Goal: Find specific page/section

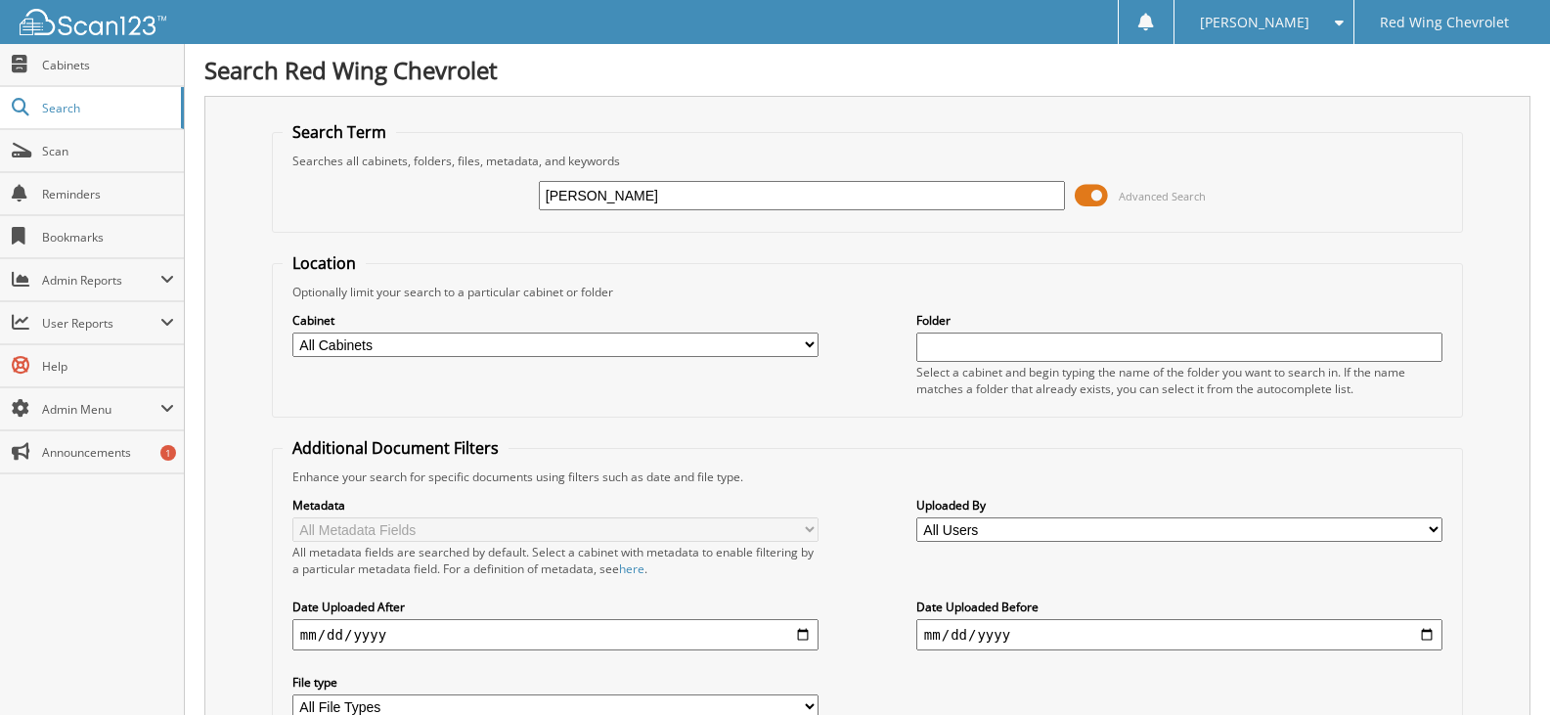
type input "[PERSON_NAME]"
click at [806, 339] on select "All Cabinets CHEV ACCOUNTS PAYABLE CHEV CAR DEALS CHEV SERVICE RO FC CAR DEALS …" at bounding box center [555, 345] width 526 height 24
select select "4050"
click at [292, 333] on select "All Cabinets CHEV ACCOUNTS PAYABLE CHEV CAR DEALS CHEV SERVICE RO FC CAR DEALS …" at bounding box center [555, 345] width 526 height 24
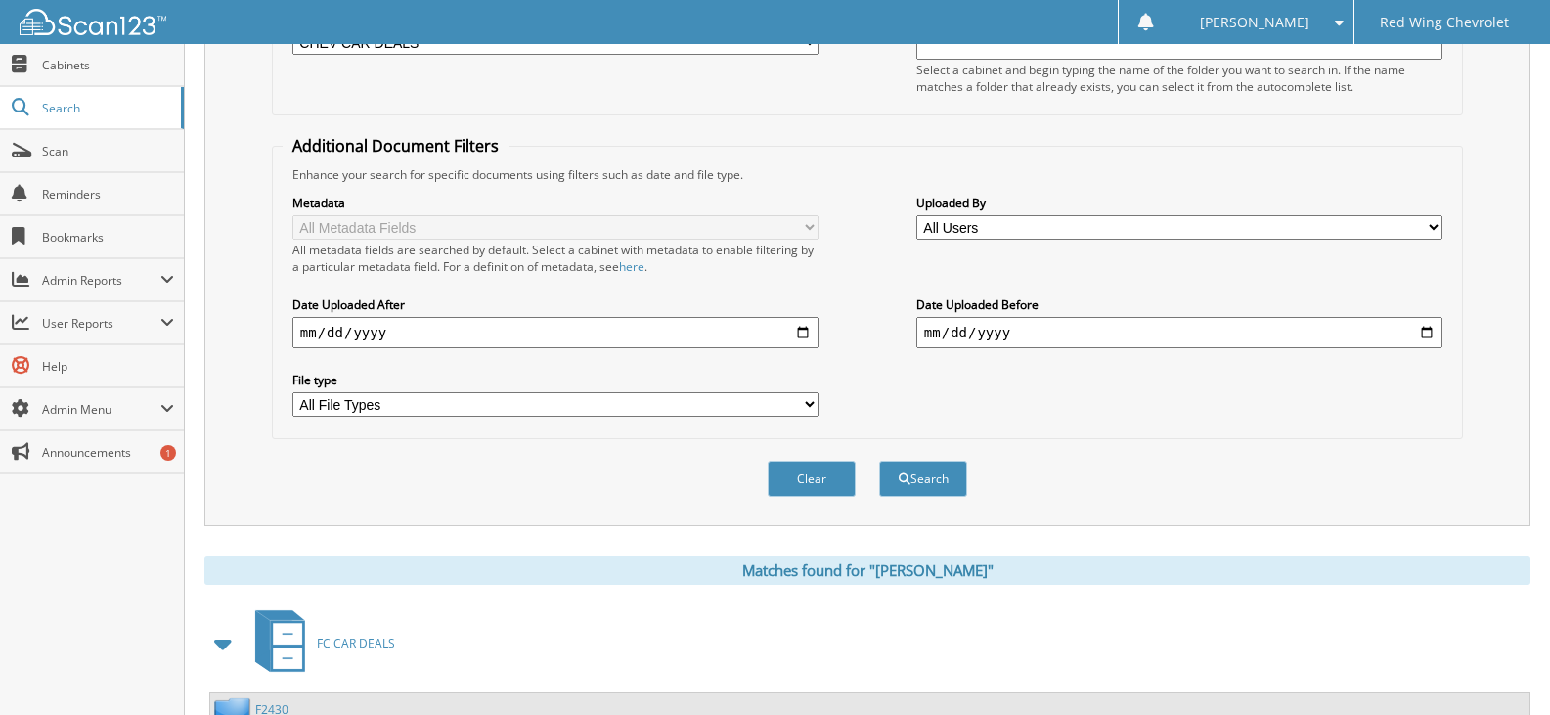
scroll to position [391, 0]
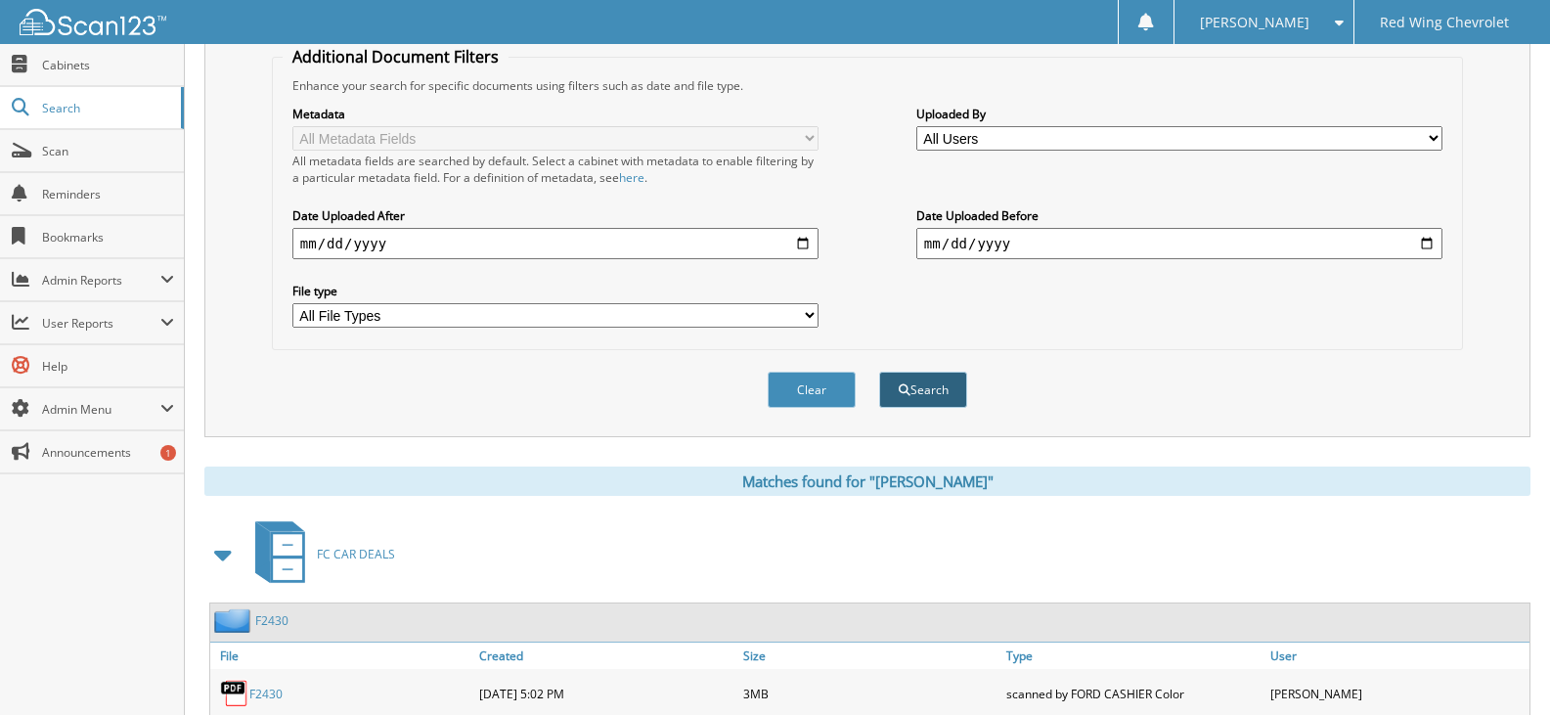
click at [928, 376] on button "Search" at bounding box center [923, 390] width 88 height 36
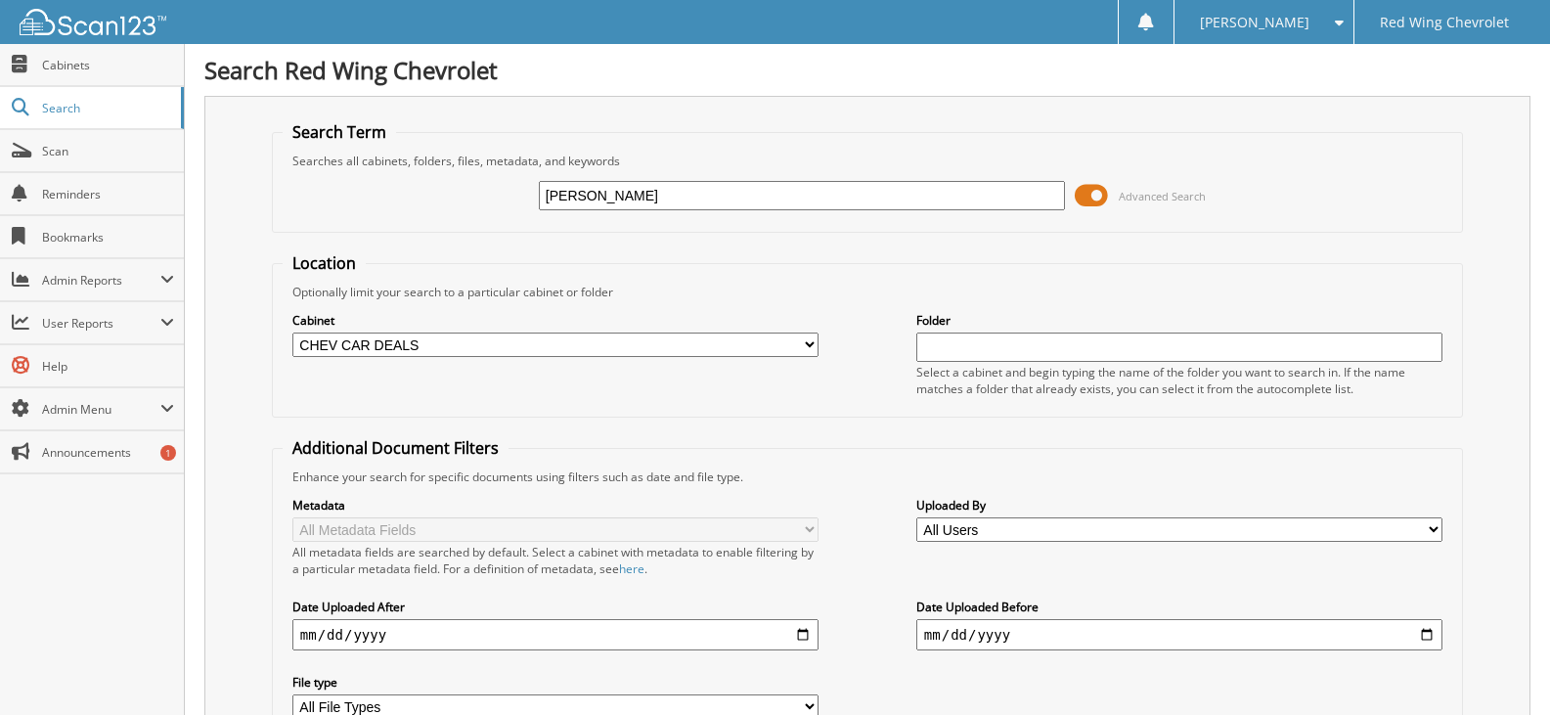
drag, startPoint x: 653, startPoint y: 213, endPoint x: 472, endPoint y: 219, distance: 181.1
click at [472, 219] on div "cole Advanced Search" at bounding box center [868, 195] width 1170 height 53
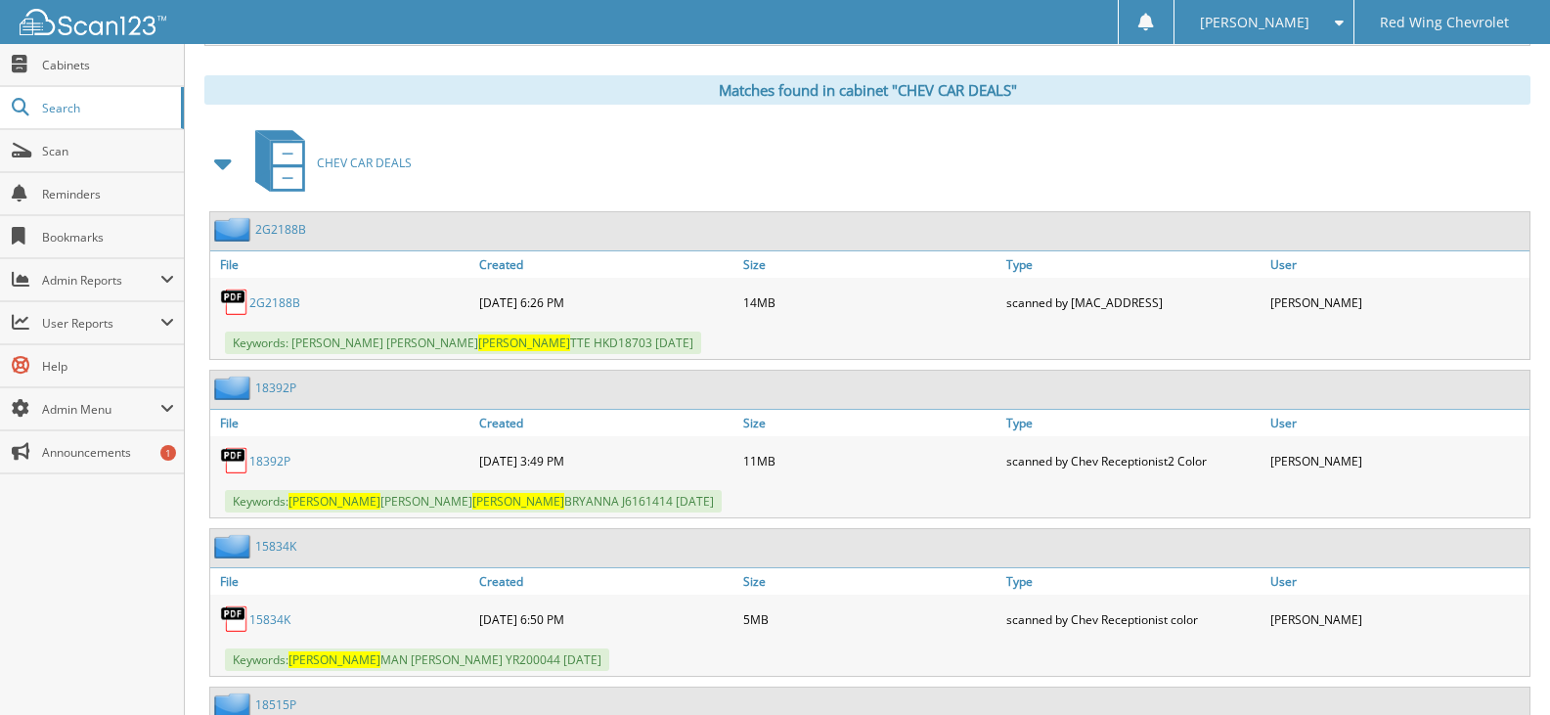
scroll to position [587, 0]
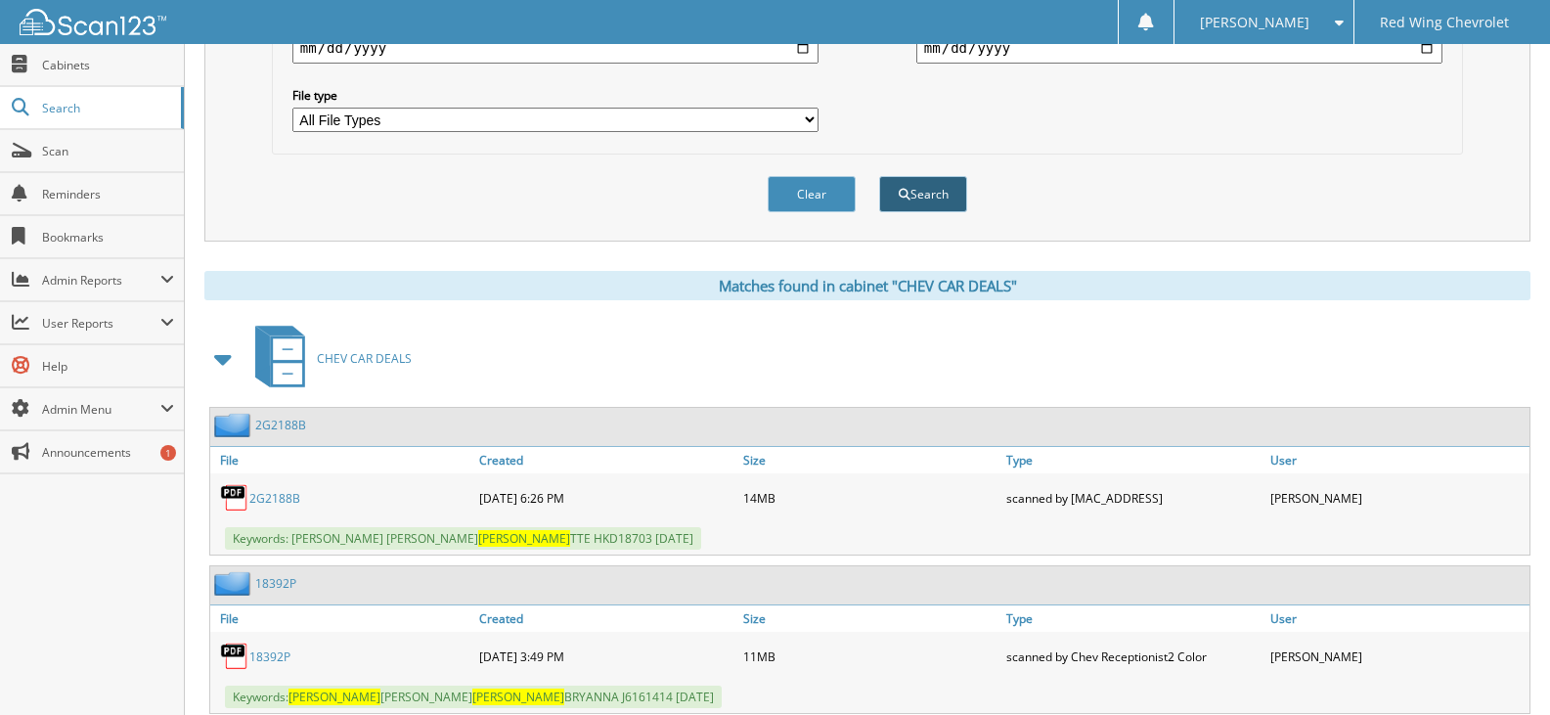
type input "425510"
click at [912, 202] on button "Search" at bounding box center [923, 194] width 88 height 36
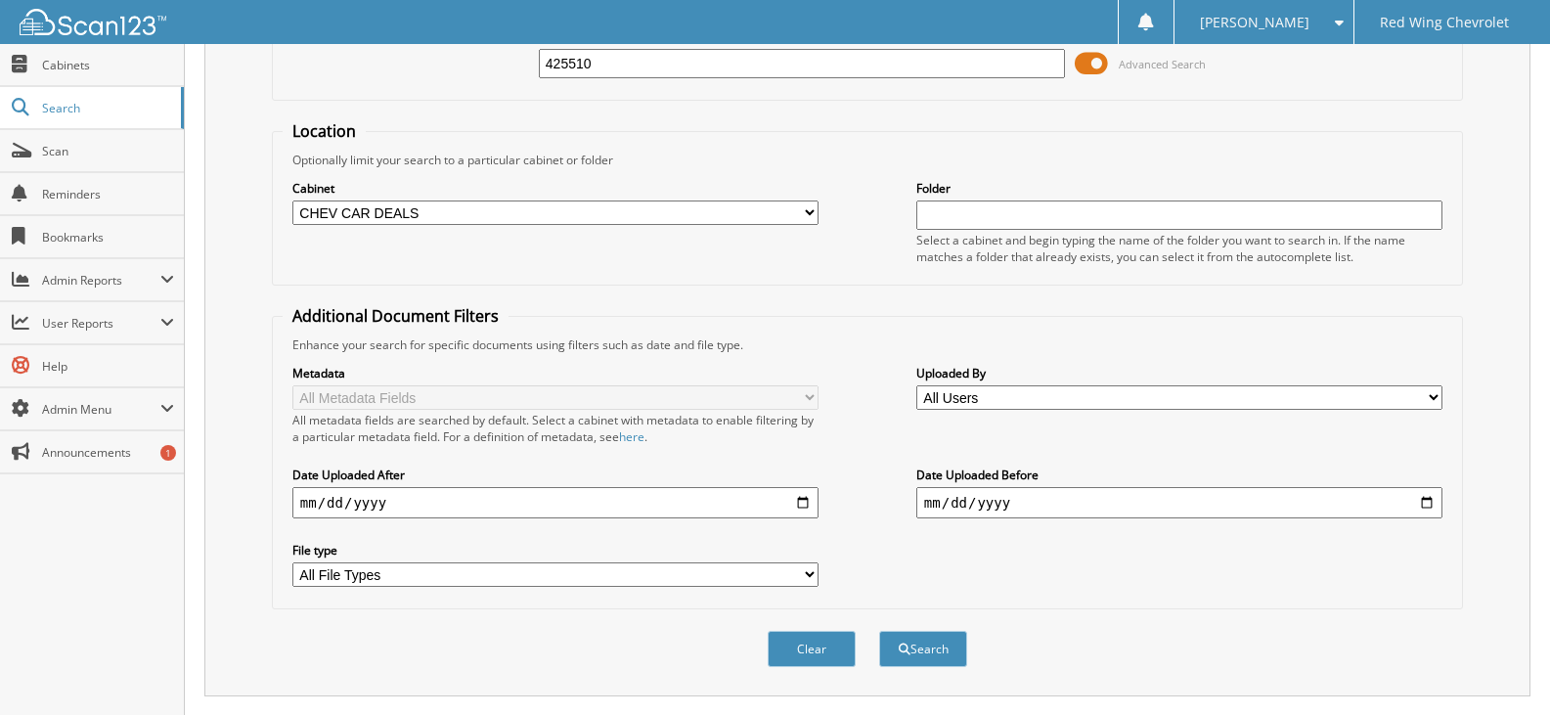
scroll to position [487, 0]
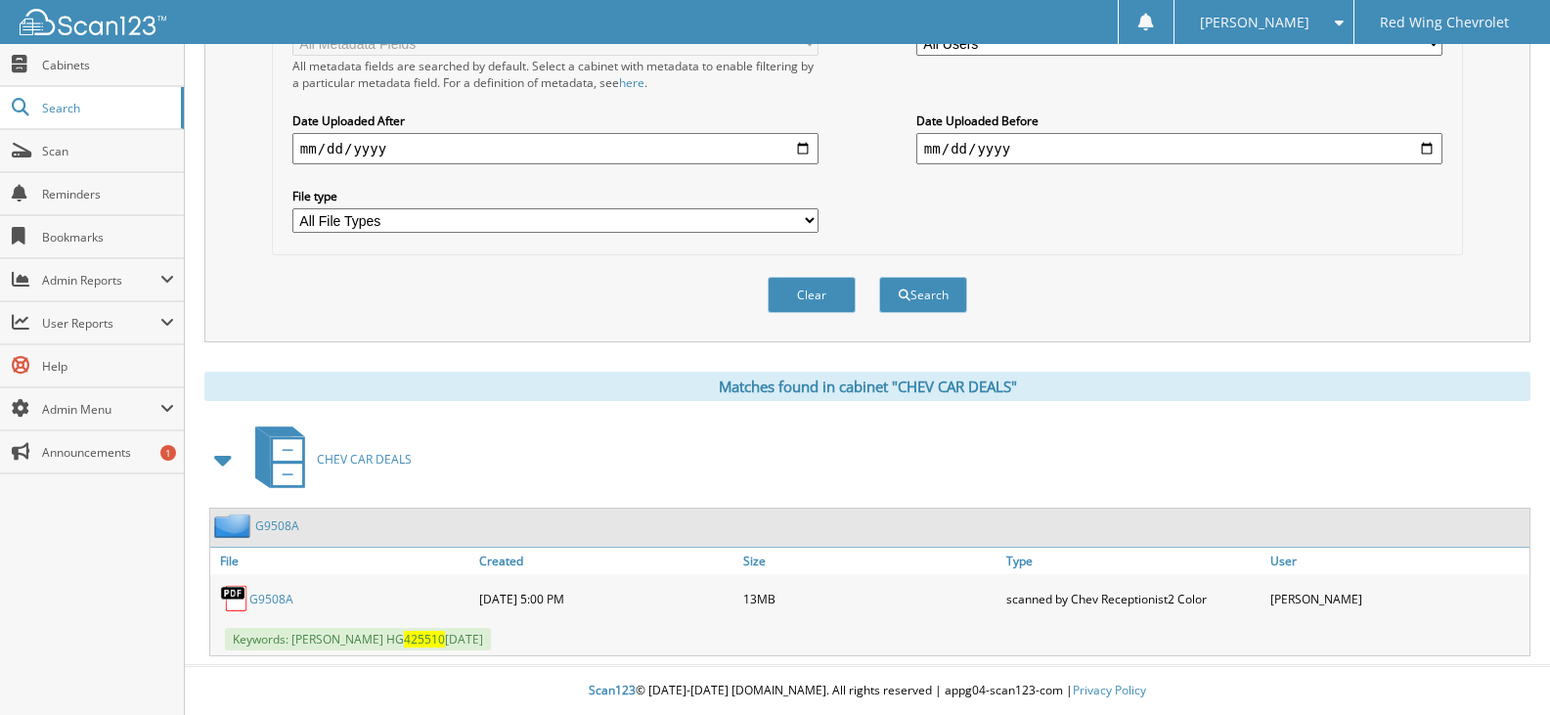
click at [261, 597] on link "G9508A" at bounding box center [271, 599] width 44 height 17
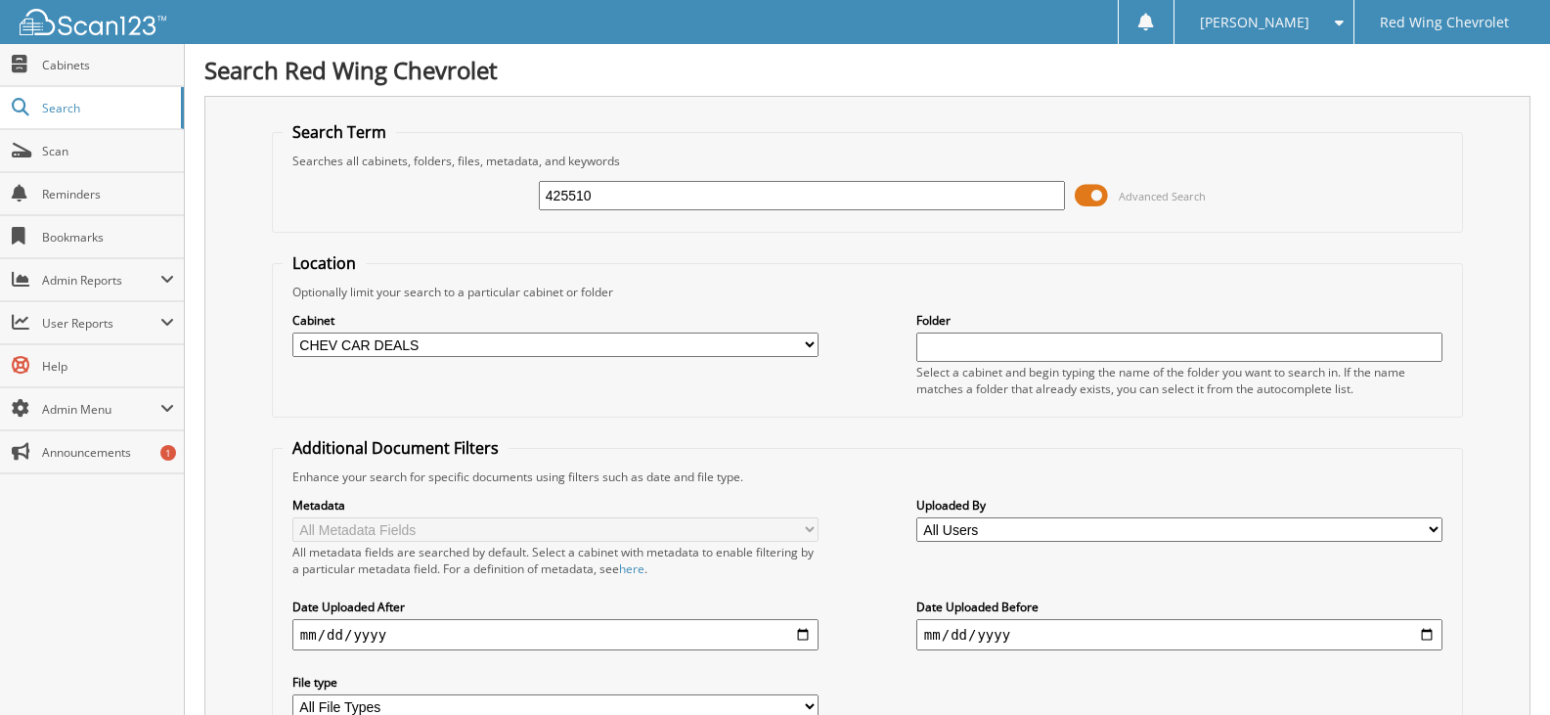
click at [445, 344] on select "All Cabinets CHEV ACCOUNTS PAYABLE CHEV CAR DEALS CHEV SERVICE RO FC CAR DEALS …" at bounding box center [555, 345] width 526 height 24
click at [446, 343] on select "All Cabinets CHEV ACCOUNTS PAYABLE CHEV CAR DEALS CHEV SERVICE RO FC CAR DEALS …" at bounding box center [555, 345] width 526 height 24
click at [1292, 9] on div "[PERSON_NAME]" at bounding box center [1264, 22] width 159 height 44
drag, startPoint x: 1293, startPoint y: 96, endPoint x: 1288, endPoint y: 106, distance: 10.9
click at [1293, 96] on link "Logout" at bounding box center [1264, 95] width 179 height 34
